Goal: Task Accomplishment & Management: Use online tool/utility

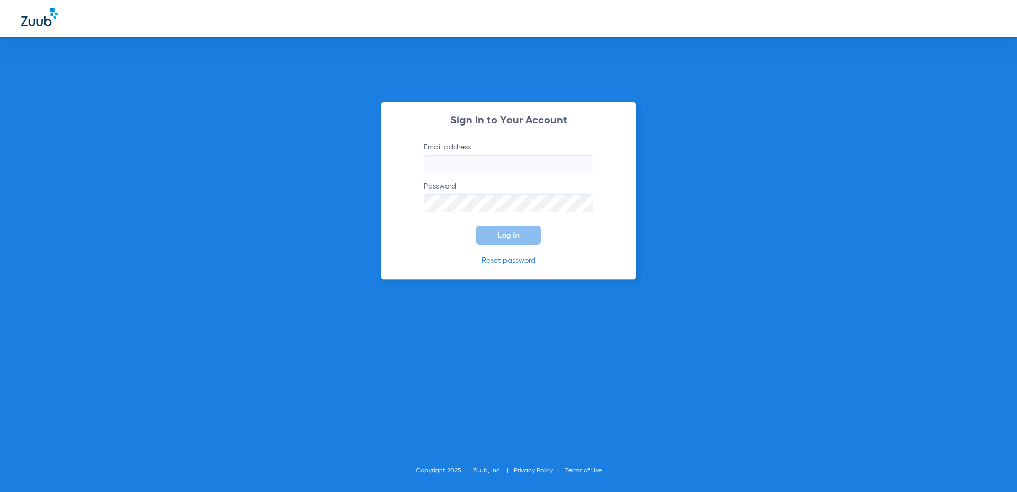
click at [485, 163] on input "Email address" at bounding box center [509, 164] width 170 height 18
type input "N"
click at [539, 164] on input "Email address Required" at bounding box center [509, 164] width 170 height 18
type input "[EMAIL_ADDRESS][DOMAIN_NAME]"
click at [481, 220] on form "Email address [EMAIL_ADDRESS][DOMAIN_NAME] Password Log In" at bounding box center [508, 193] width 201 height 103
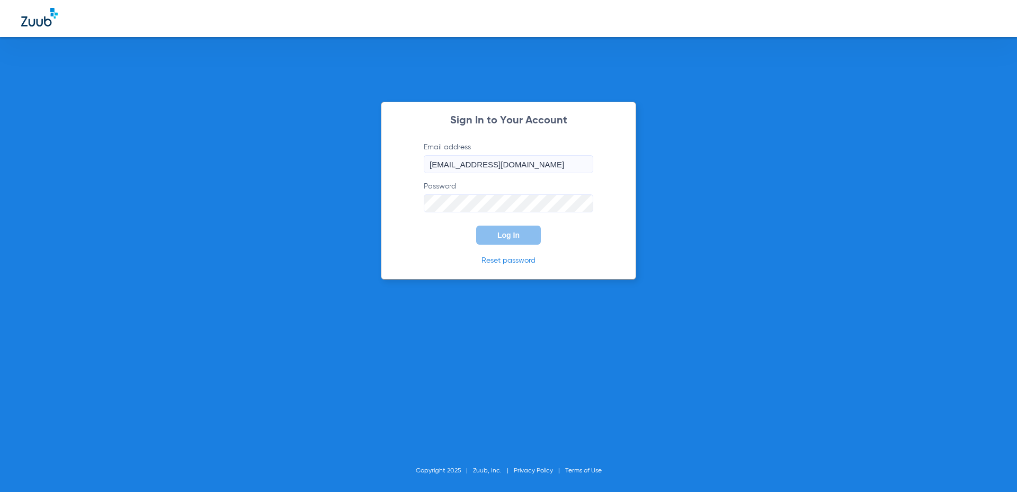
click at [482, 213] on form "Email address [EMAIL_ADDRESS][DOMAIN_NAME] Password Log In" at bounding box center [508, 193] width 201 height 103
drag, startPoint x: 510, startPoint y: 228, endPoint x: 513, endPoint y: 221, distance: 8.1
click at [510, 228] on button "Log In" at bounding box center [508, 235] width 65 height 19
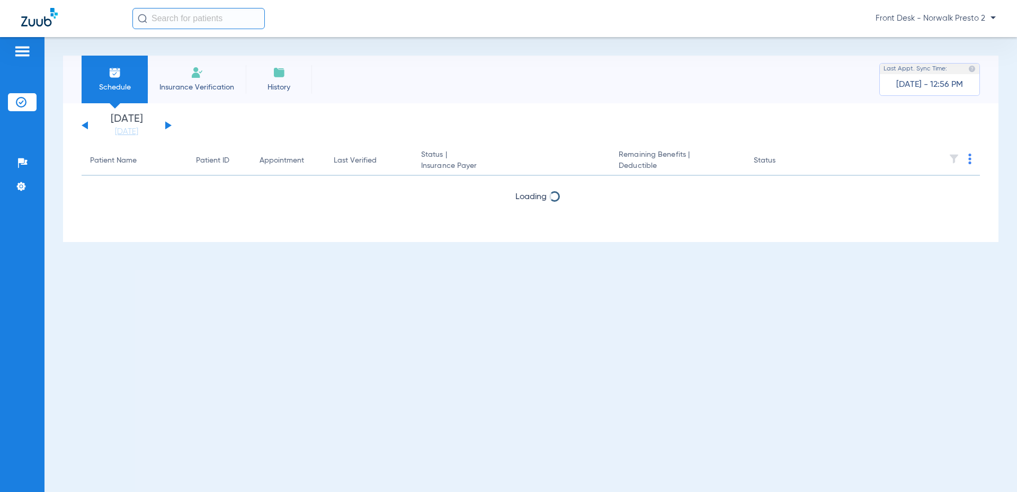
click at [208, 92] on li "Insurance Verification" at bounding box center [197, 80] width 98 height 48
